Goal: Information Seeking & Learning: Compare options

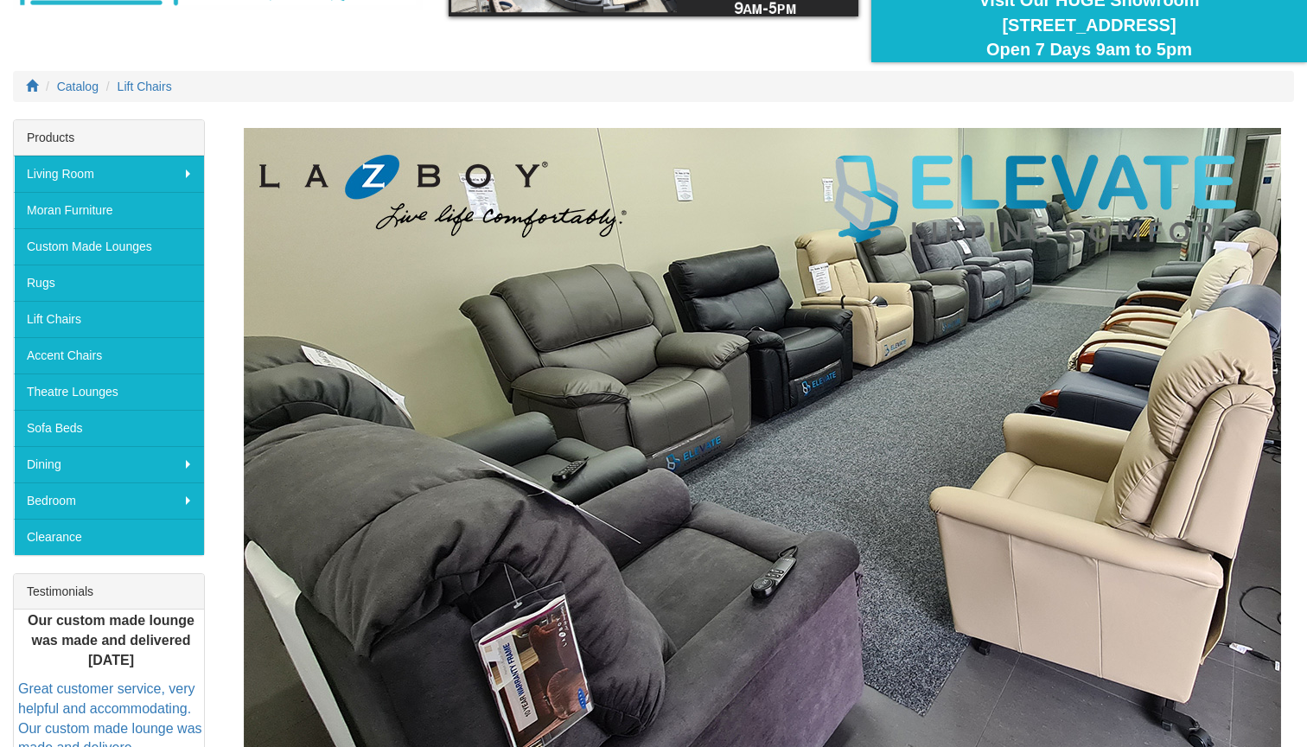
scroll to position [163, 0]
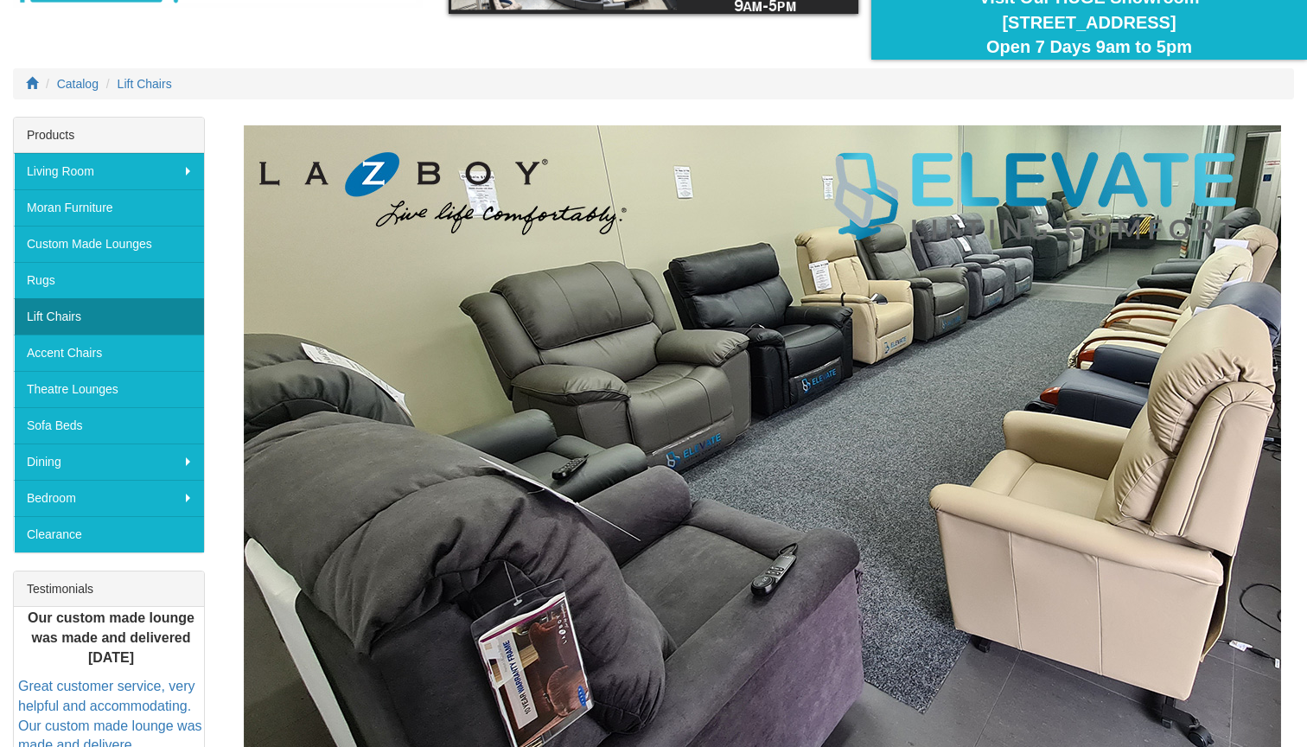
click at [70, 317] on link "Lift Chairs" at bounding box center [109, 316] width 190 height 36
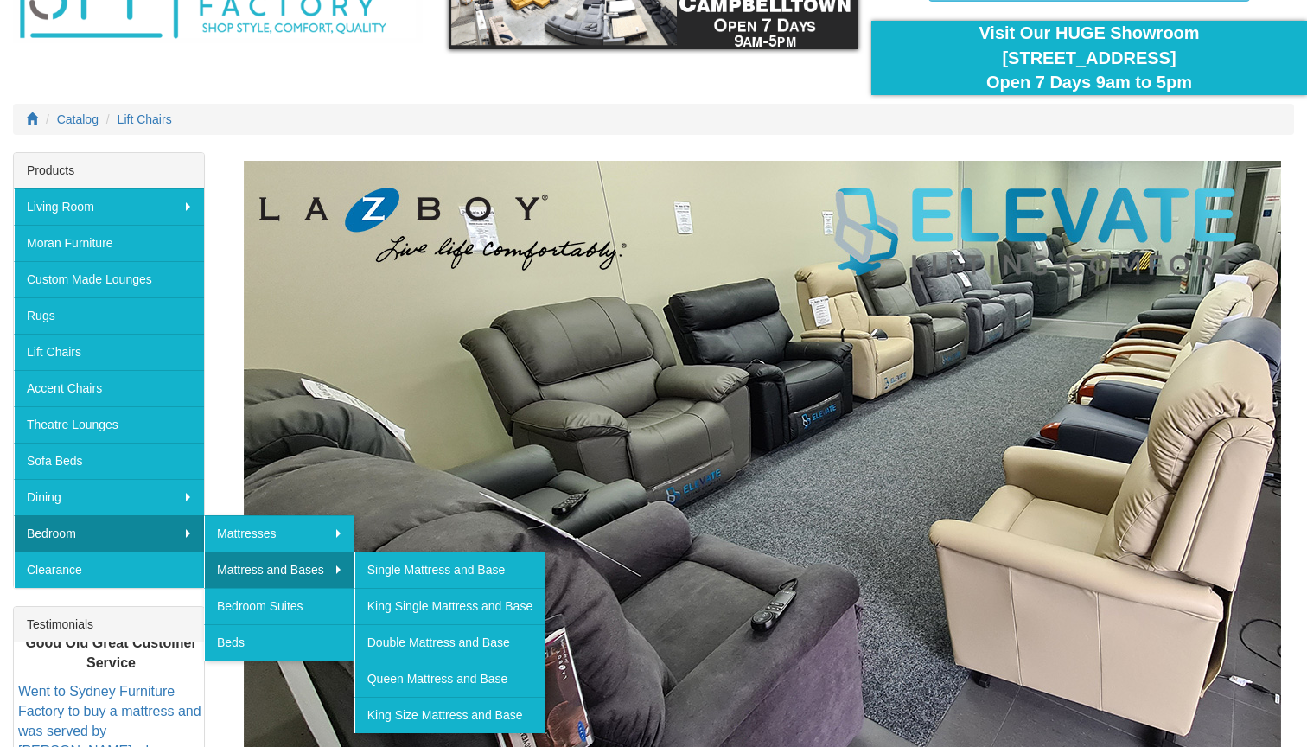
scroll to position [131, 0]
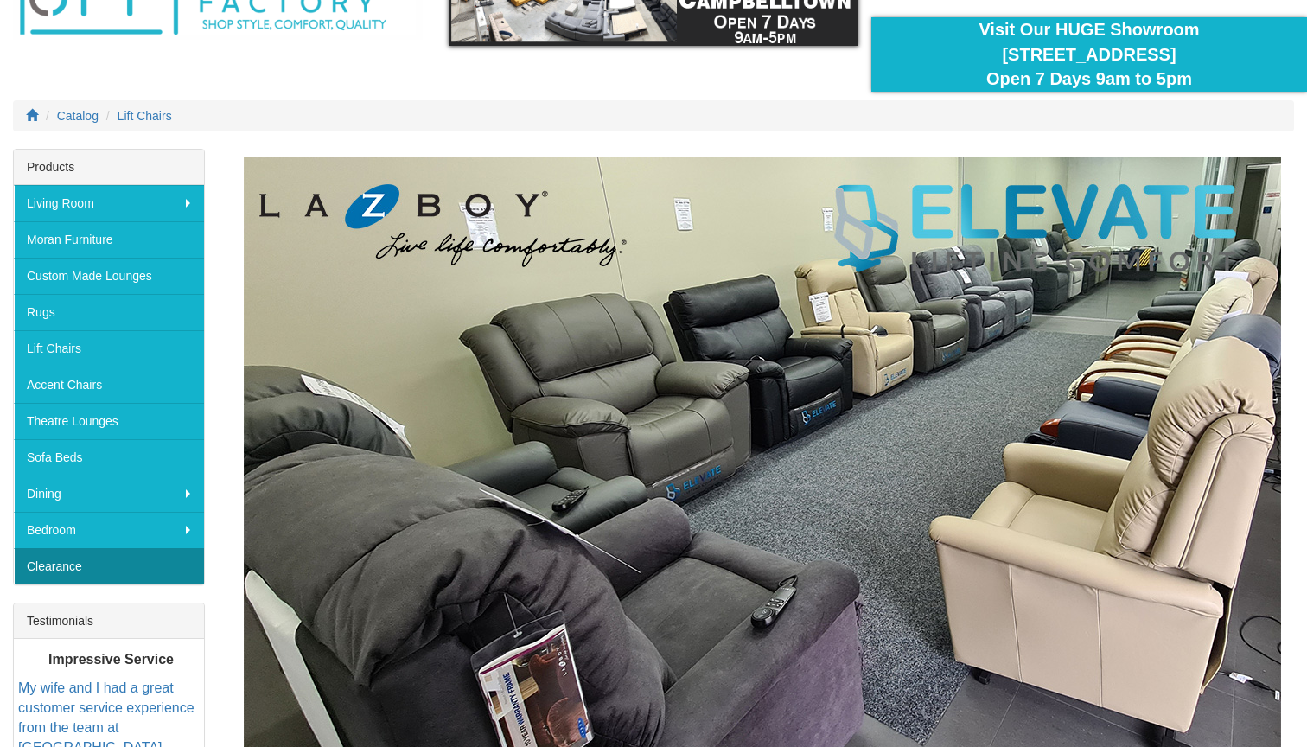
click at [67, 564] on link "Clearance" at bounding box center [109, 566] width 190 height 36
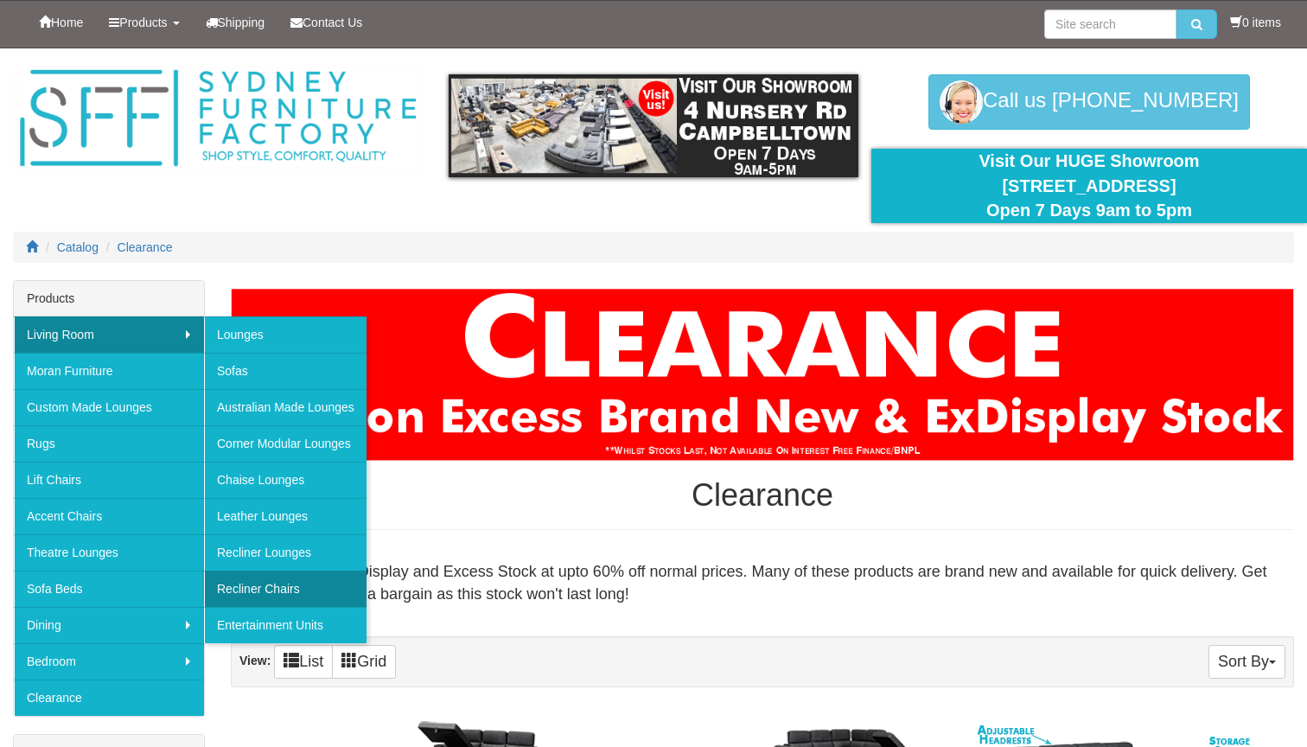
click at [247, 586] on link "Recliner Chairs" at bounding box center [285, 589] width 163 height 36
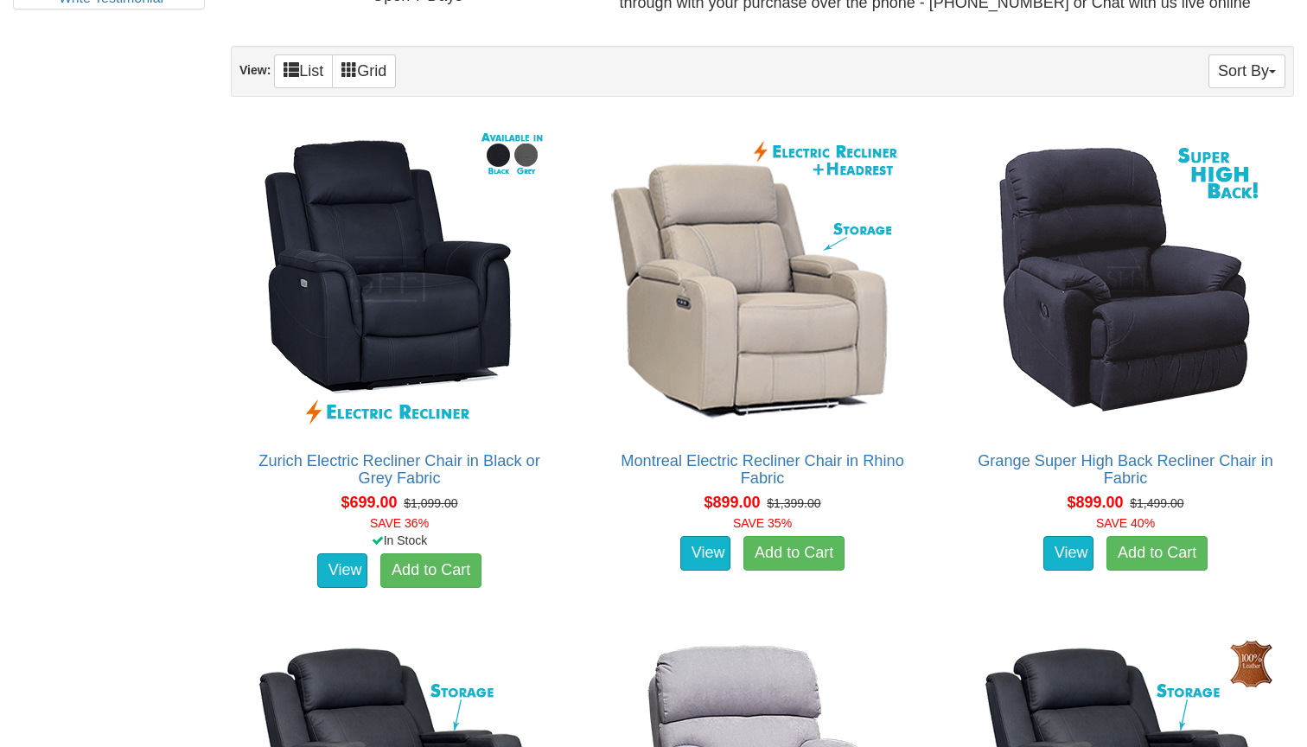
scroll to position [984, 0]
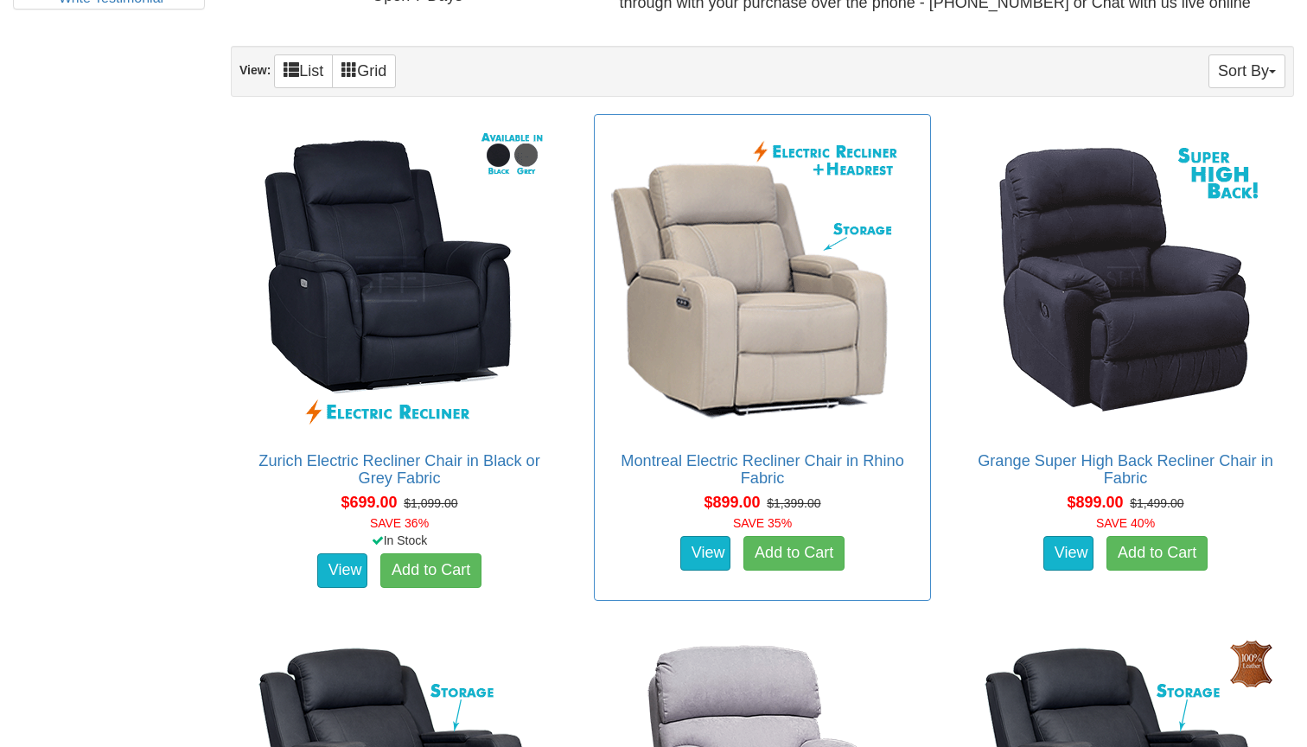
click at [765, 367] on img at bounding box center [762, 279] width 311 height 311
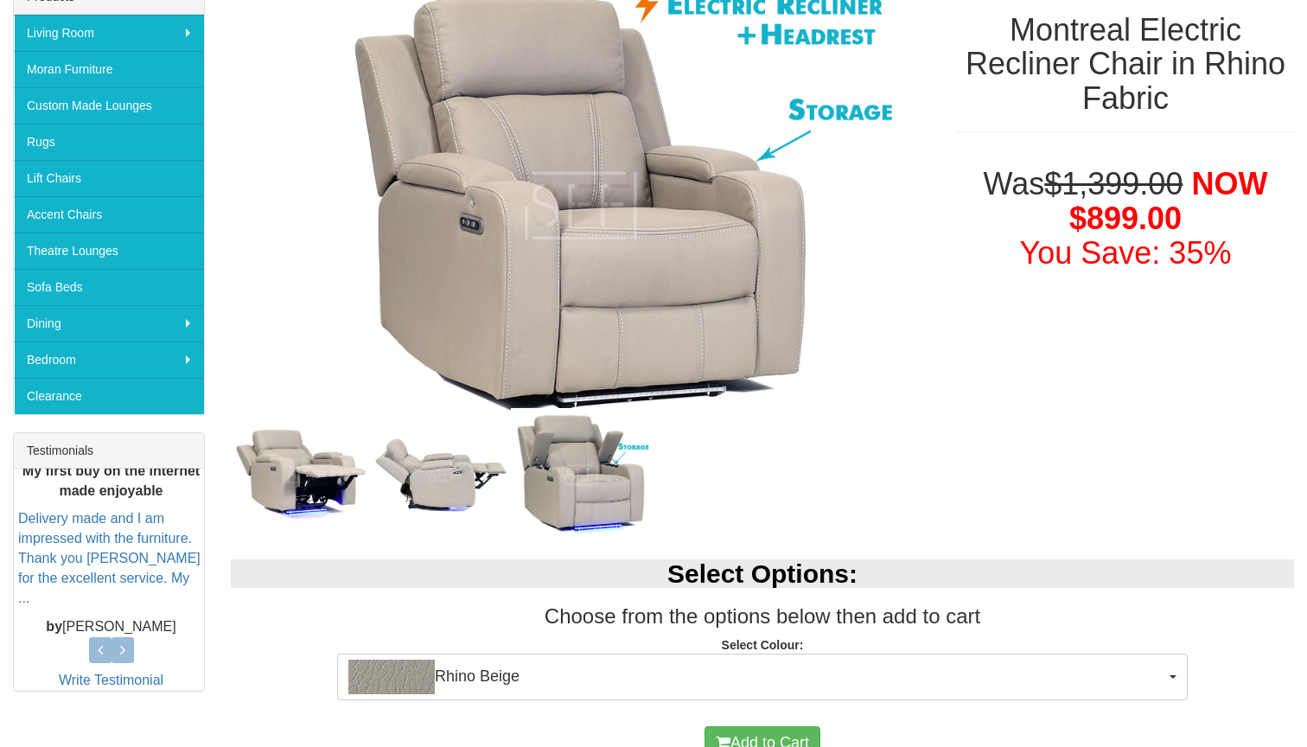
scroll to position [303, 0]
click at [481, 476] on img at bounding box center [441, 473] width 140 height 83
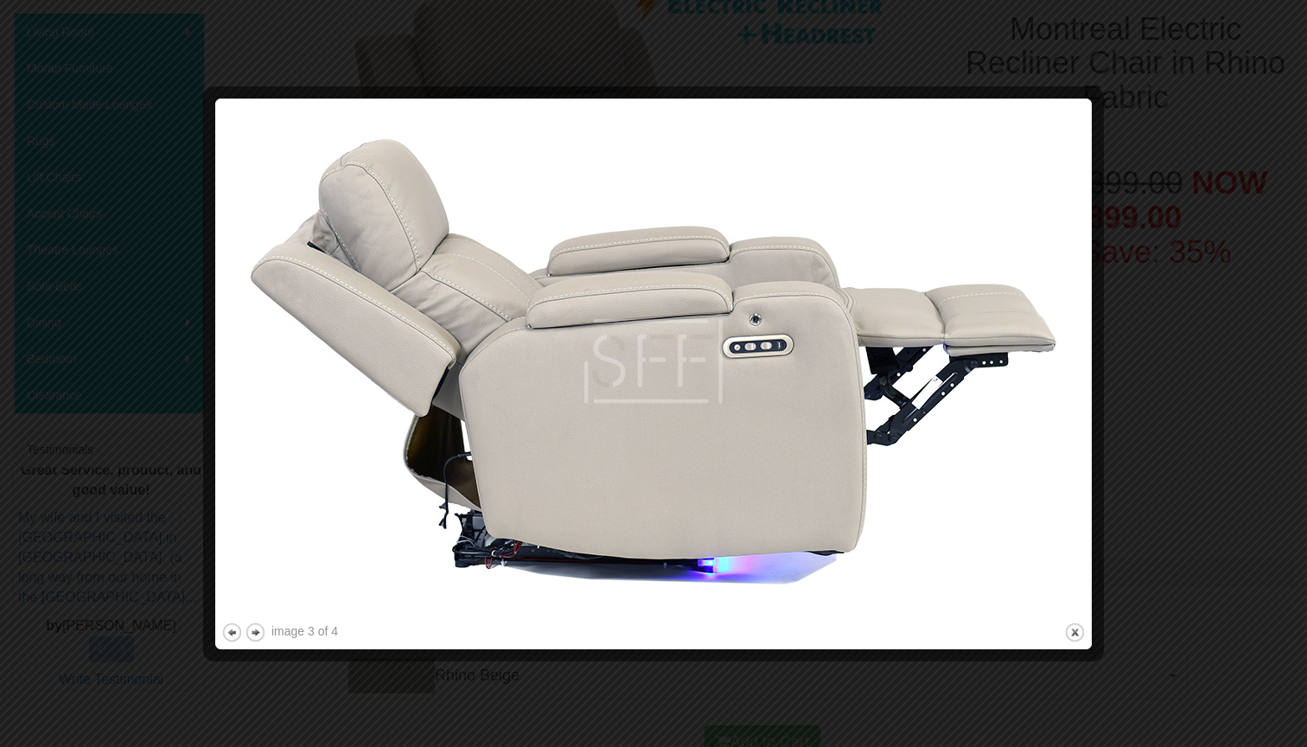
click at [1163, 319] on div at bounding box center [653, 373] width 1307 height 747
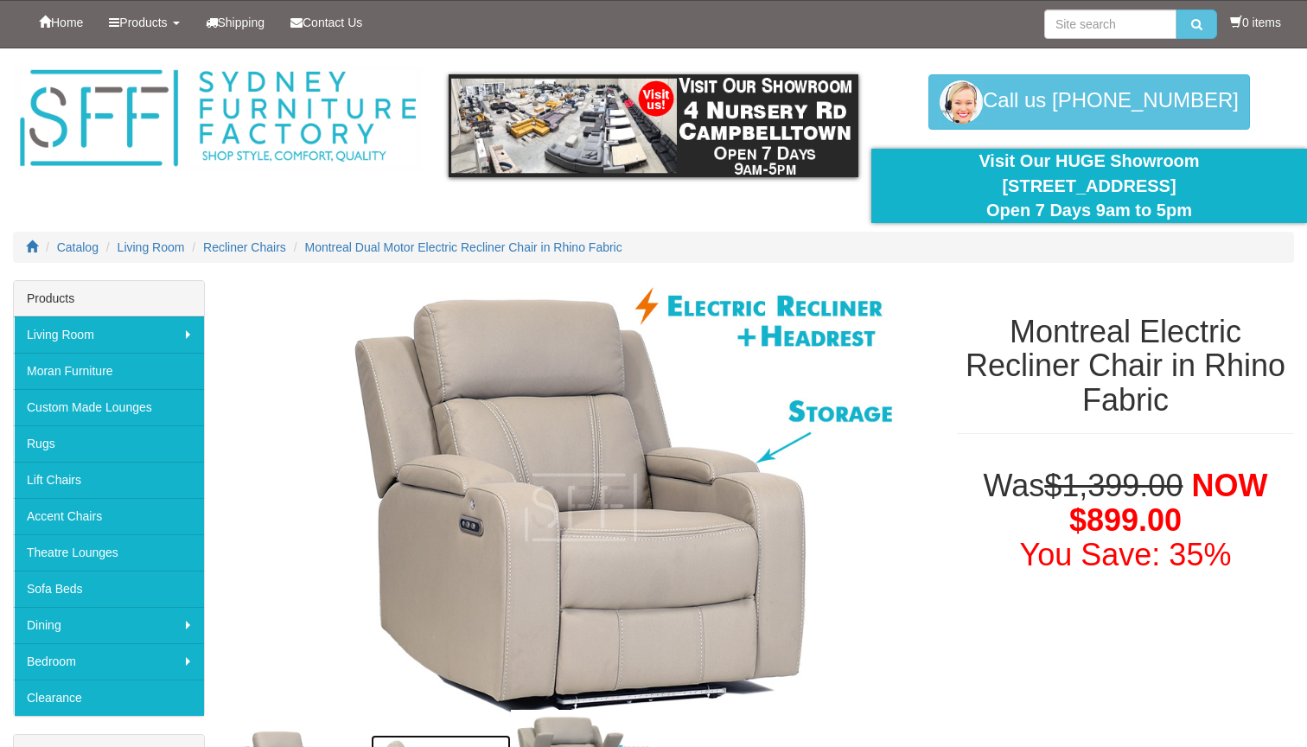
scroll to position [0, 0]
click at [133, 401] on link "Custom Made Lounges" at bounding box center [109, 407] width 190 height 36
